Goal: Task Accomplishment & Management: Use online tool/utility

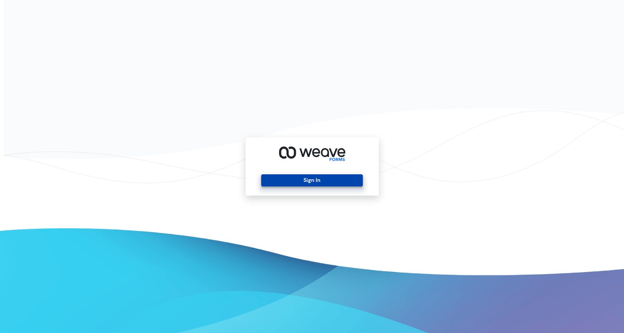
click at [341, 177] on button "Sign In" at bounding box center [312, 180] width 102 height 12
